Goal: Task Accomplishment & Management: Manage account settings

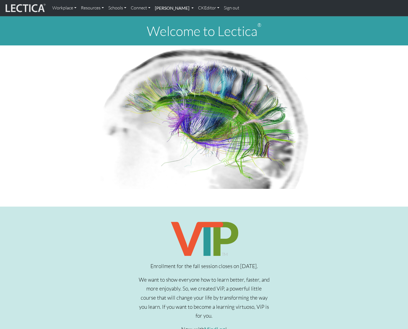
click at [196, 9] on link "[PERSON_NAME]" at bounding box center [174, 8] width 43 height 12
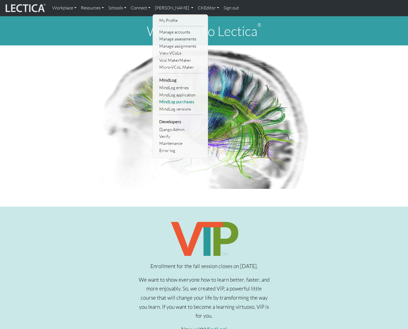
click at [182, 100] on link "MindLog purchases" at bounding box center [181, 101] width 46 height 7
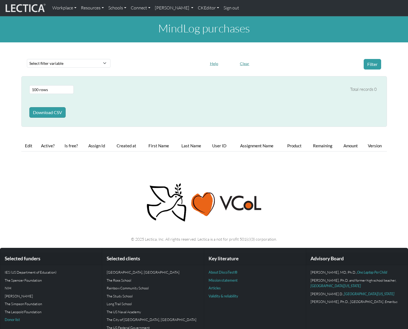
select select "100"
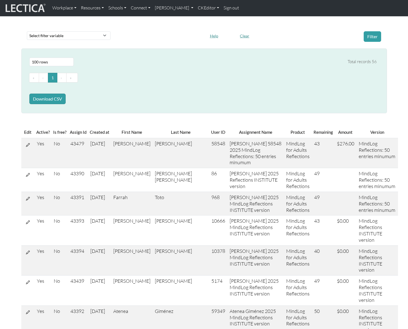
scroll to position [28, 0]
click at [318, 76] on ul "« ‹ 1 › »" at bounding box center [202, 77] width 347 height 10
